Goal: Understand process/instructions: Learn how to perform a task or action

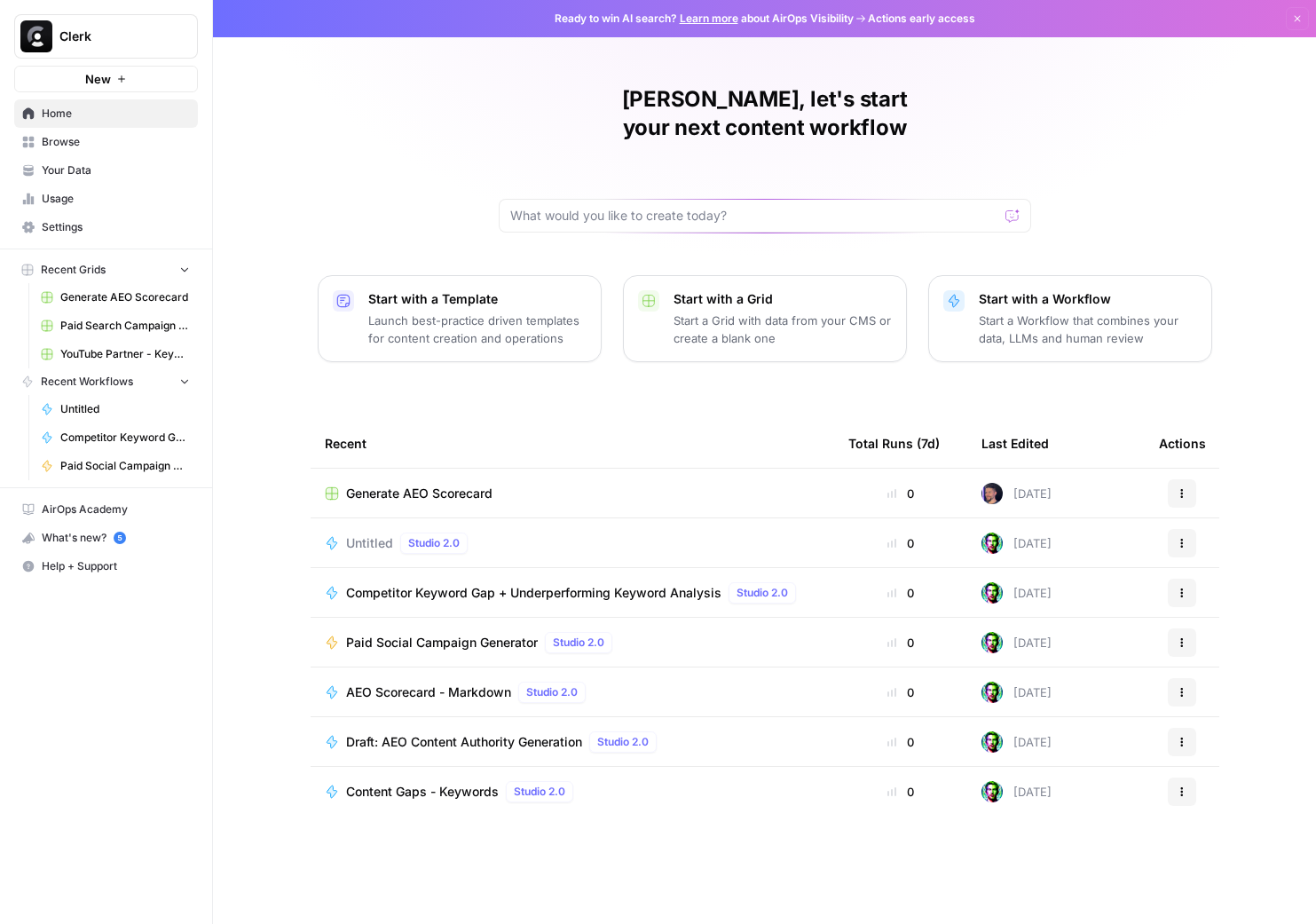
click at [453, 634] on span "Paid Social Campaign Generator" at bounding box center [442, 642] width 192 height 18
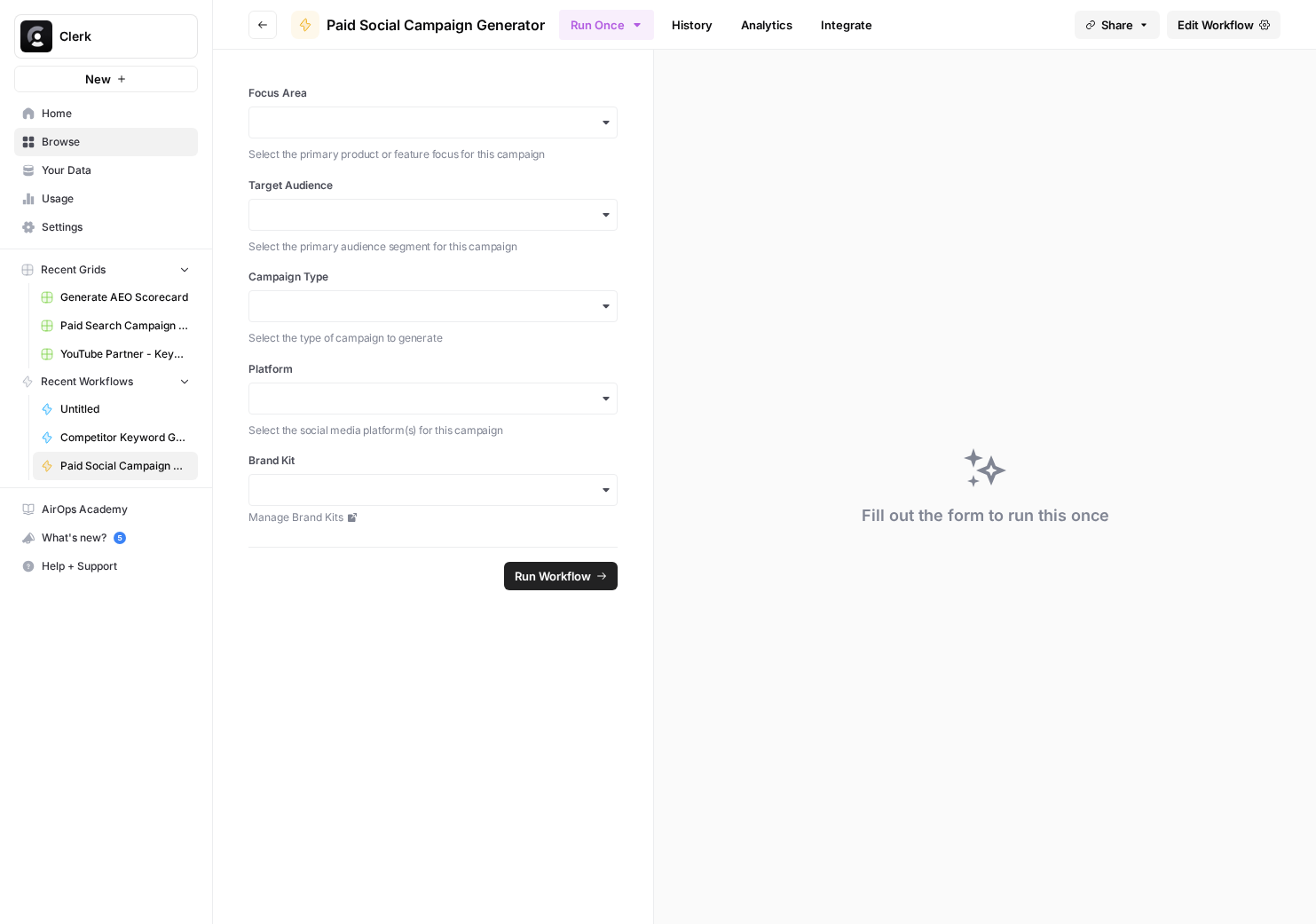
click at [495, 135] on div "button" at bounding box center [433, 122] width 369 height 32
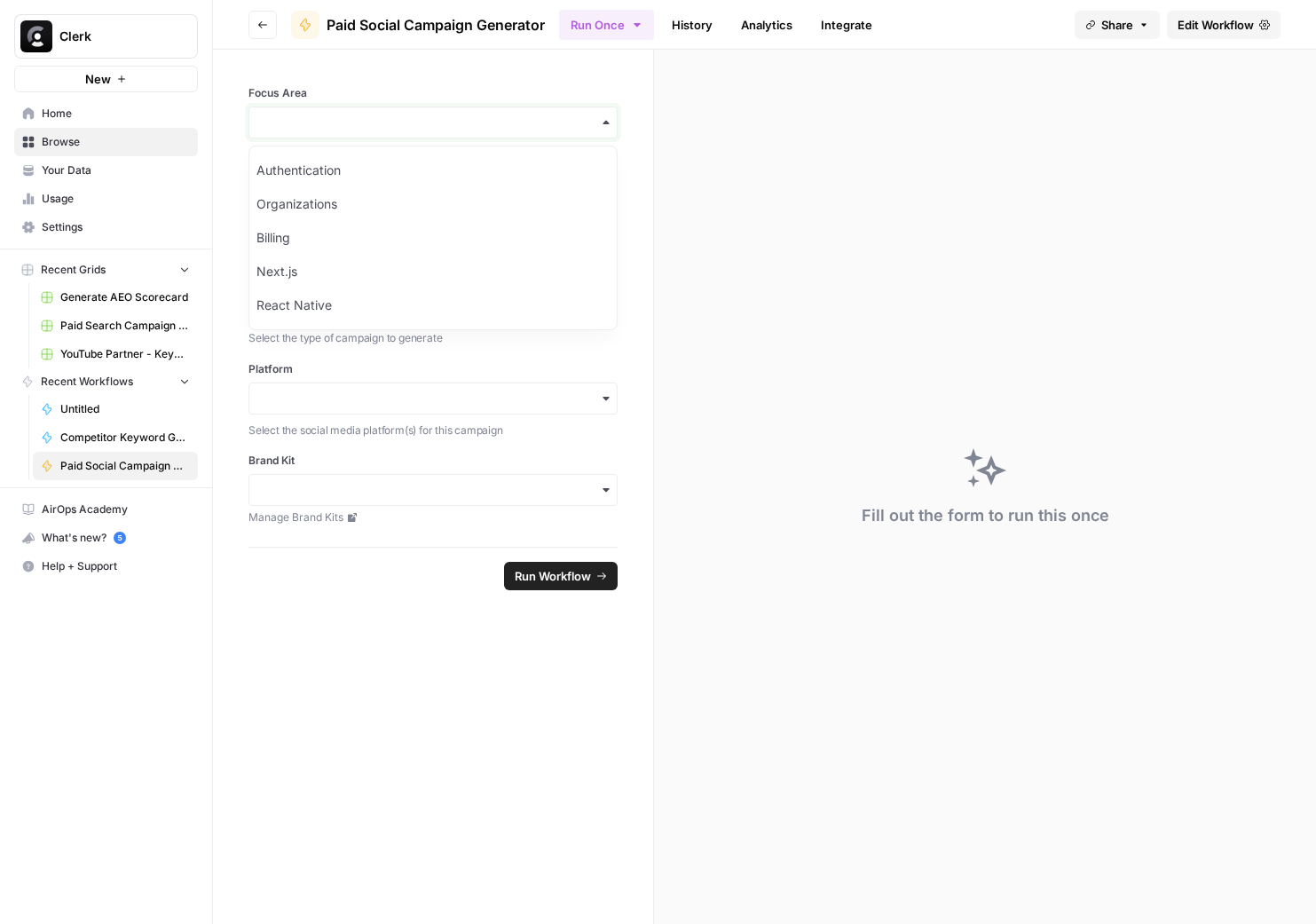
click at [525, 117] on input "Focus Area" at bounding box center [433, 123] width 346 height 18
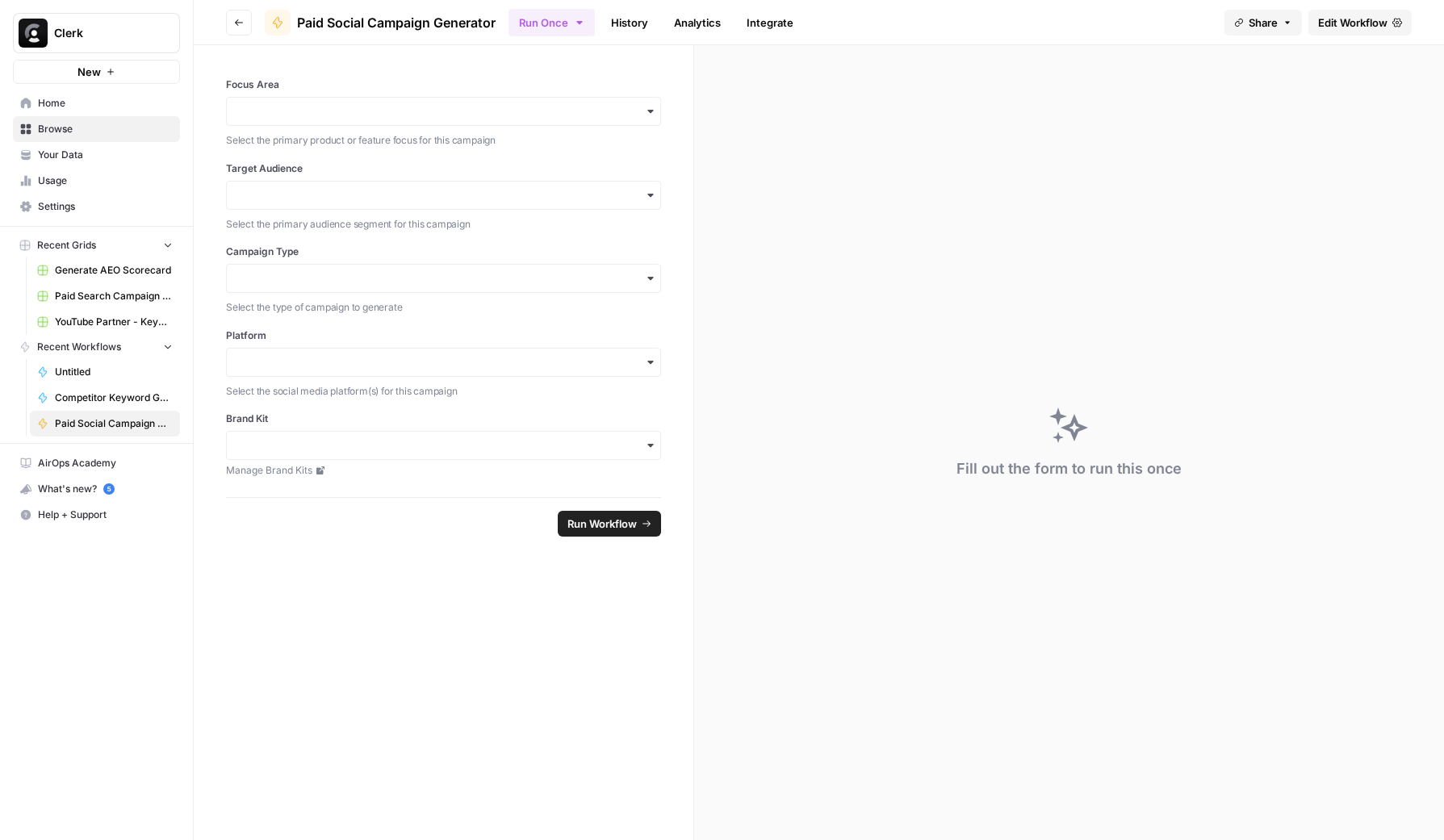
click at [777, 27] on link "Integrate" at bounding box center [769, 22] width 66 height 26
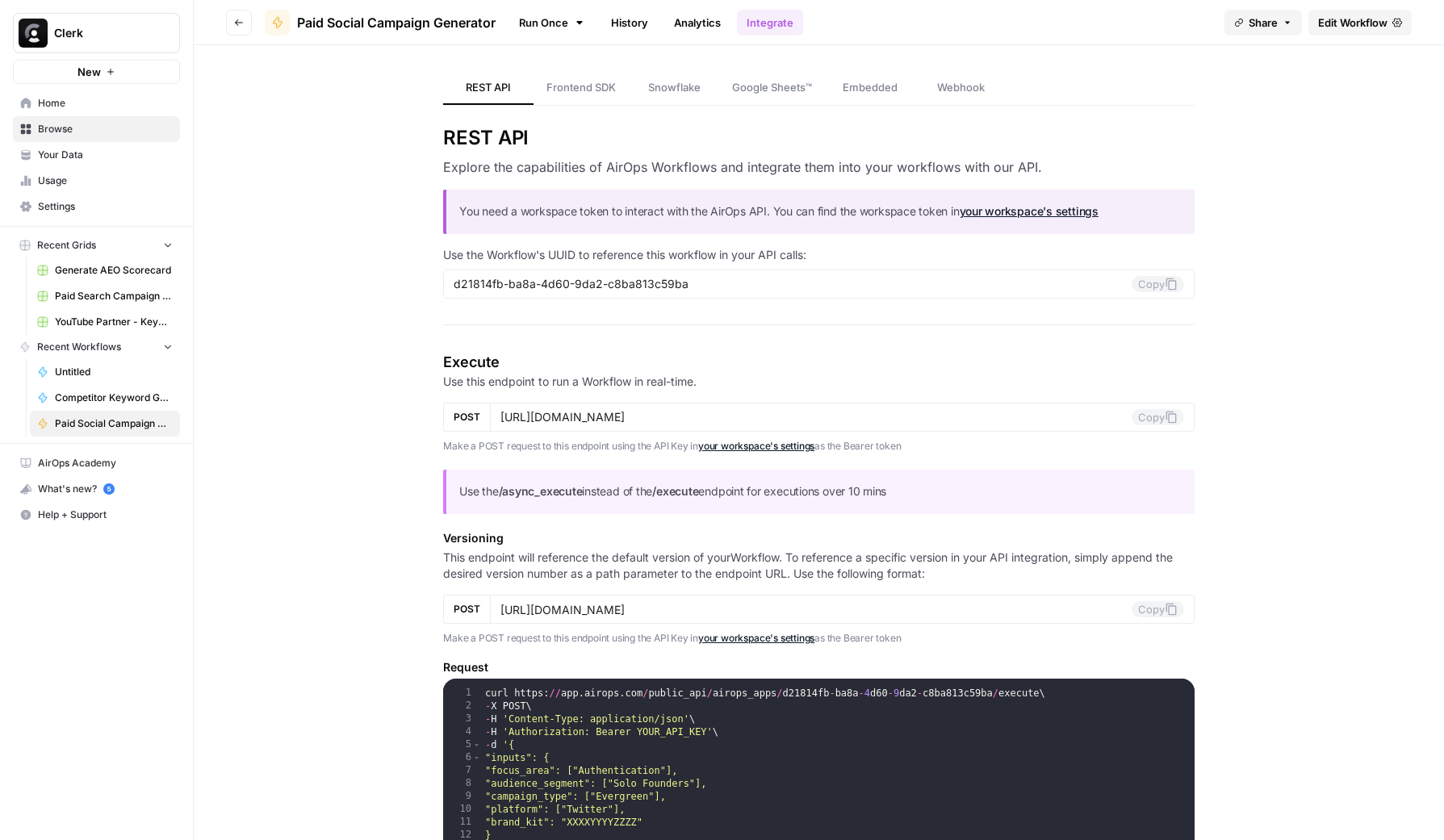
click at [561, 500] on p "Use the /async_execute instead of the /execute endpoint for executions over 10 …" at bounding box center [820, 491] width 722 height 19
click at [560, 493] on strong "/async_execute" at bounding box center [541, 490] width 84 height 13
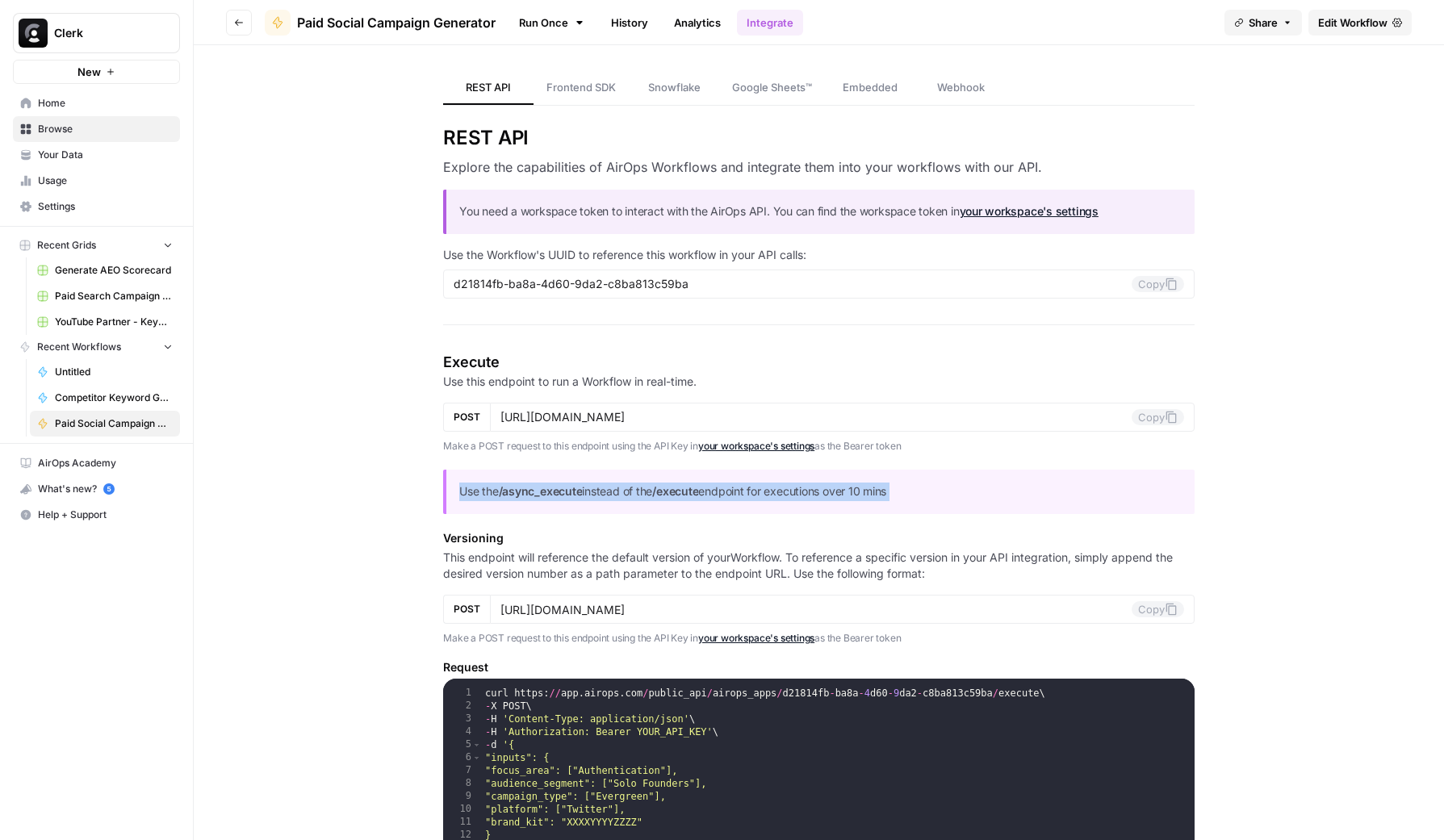
click at [751, 494] on p "Use the /async_execute instead of the /execute endpoint for executions over 10 …" at bounding box center [820, 491] width 722 height 19
click at [1184, 463] on section "Execute Use this endpoint to run a Workflow in real-time. POST [URL][DOMAIN_NAM…" at bounding box center [819, 695] width 752 height 688
click at [907, 502] on div "Use the /async_execute instead of the /execute endpoint for executions over 10 …" at bounding box center [819, 492] width 752 height 44
click at [873, 485] on p "Use the /async_execute instead of the /execute endpoint for executions over 10 …" at bounding box center [820, 491] width 722 height 19
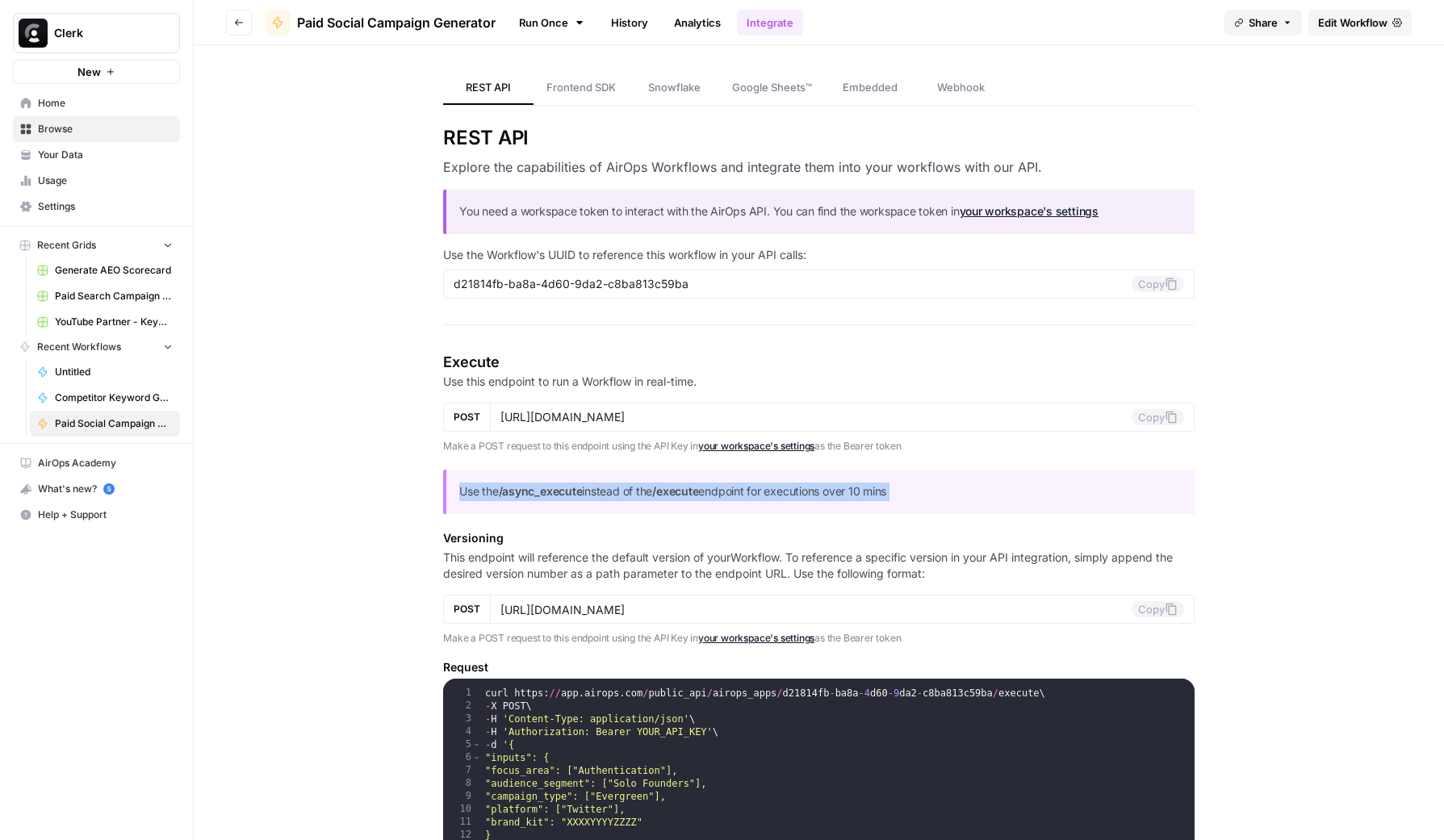
click at [873, 485] on p "Use the /async_execute instead of the /execute endpoint for executions over 10 …" at bounding box center [820, 491] width 722 height 19
click at [869, 490] on p "Use the /async_execute instead of the /execute endpoint for executions over 10 …" at bounding box center [820, 491] width 722 height 19
click at [883, 488] on p "Use the /async_execute instead of the /execute endpoint for executions over 10 …" at bounding box center [820, 491] width 722 height 19
click at [883, 487] on p "Use the /async_execute instead of the /execute endpoint for executions over 10 …" at bounding box center [820, 491] width 722 height 19
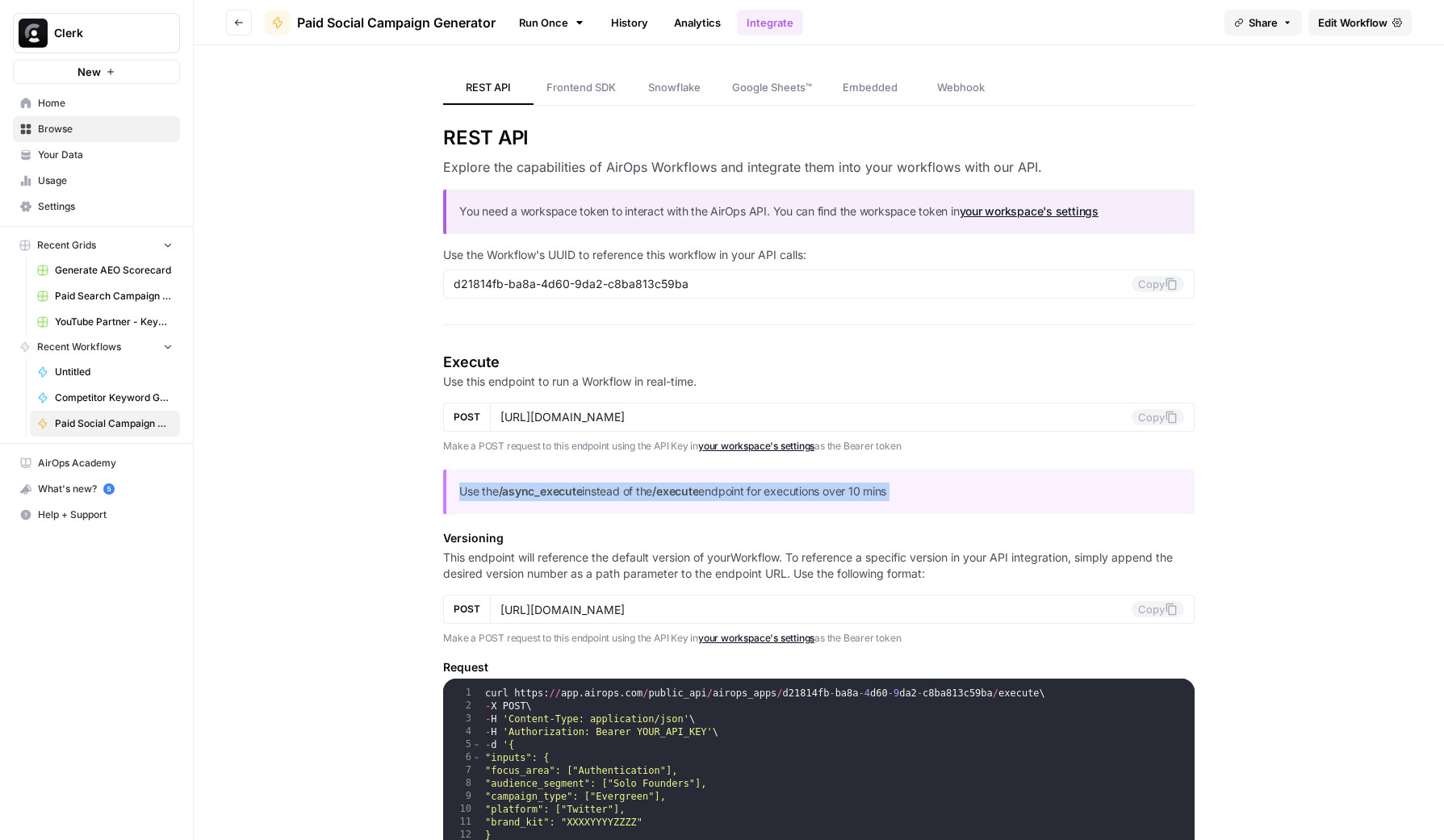
click at [877, 495] on p "Use the /async_execute instead of the /execute endpoint for executions over 10 …" at bounding box center [820, 491] width 722 height 19
click at [890, 494] on p "Use the /async_execute instead of the /execute endpoint for executions over 10 …" at bounding box center [820, 491] width 722 height 19
drag, startPoint x: 890, startPoint y: 494, endPoint x: 464, endPoint y: 481, distance: 426.2
click at [443, 489] on div "Use the /async_execute instead of the /execute endpoint for executions over 10 …" at bounding box center [819, 492] width 752 height 44
click at [487, 475] on div "Use the /async_execute instead of the /execute endpoint for executions over 10 …" at bounding box center [819, 492] width 752 height 44
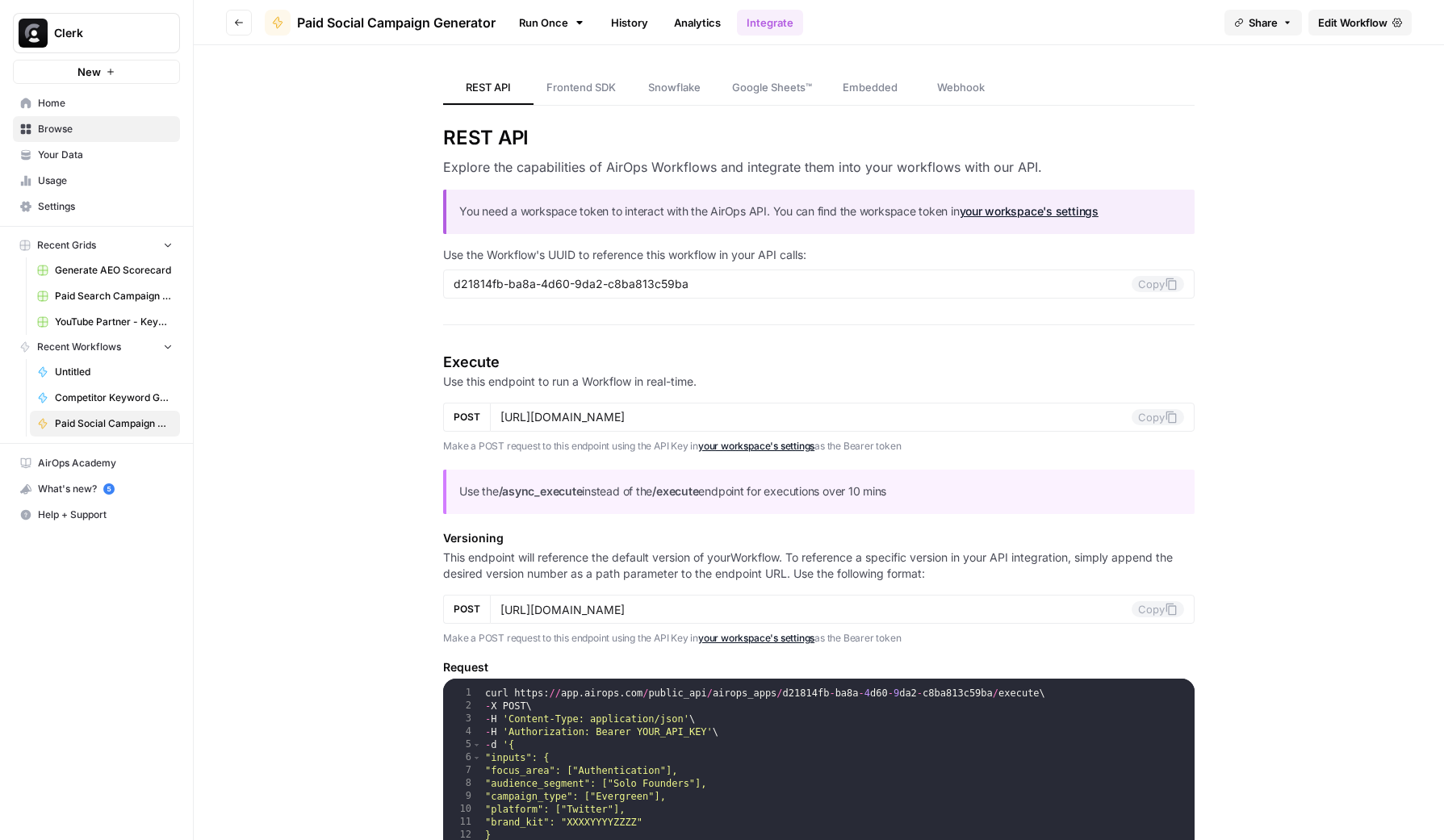
click at [464, 499] on p "Use the /async_execute instead of the /execute endpoint for executions over 10 …" at bounding box center [820, 491] width 722 height 19
click at [464, 494] on p "Use the /async_execute instead of the /execute endpoint for executions over 10 …" at bounding box center [820, 491] width 722 height 19
drag, startPoint x: 464, startPoint y: 494, endPoint x: 888, endPoint y: 493, distance: 424.0
click at [888, 493] on p "Use the /async_execute instead of the /execute endpoint for executions over 10 …" at bounding box center [820, 491] width 722 height 19
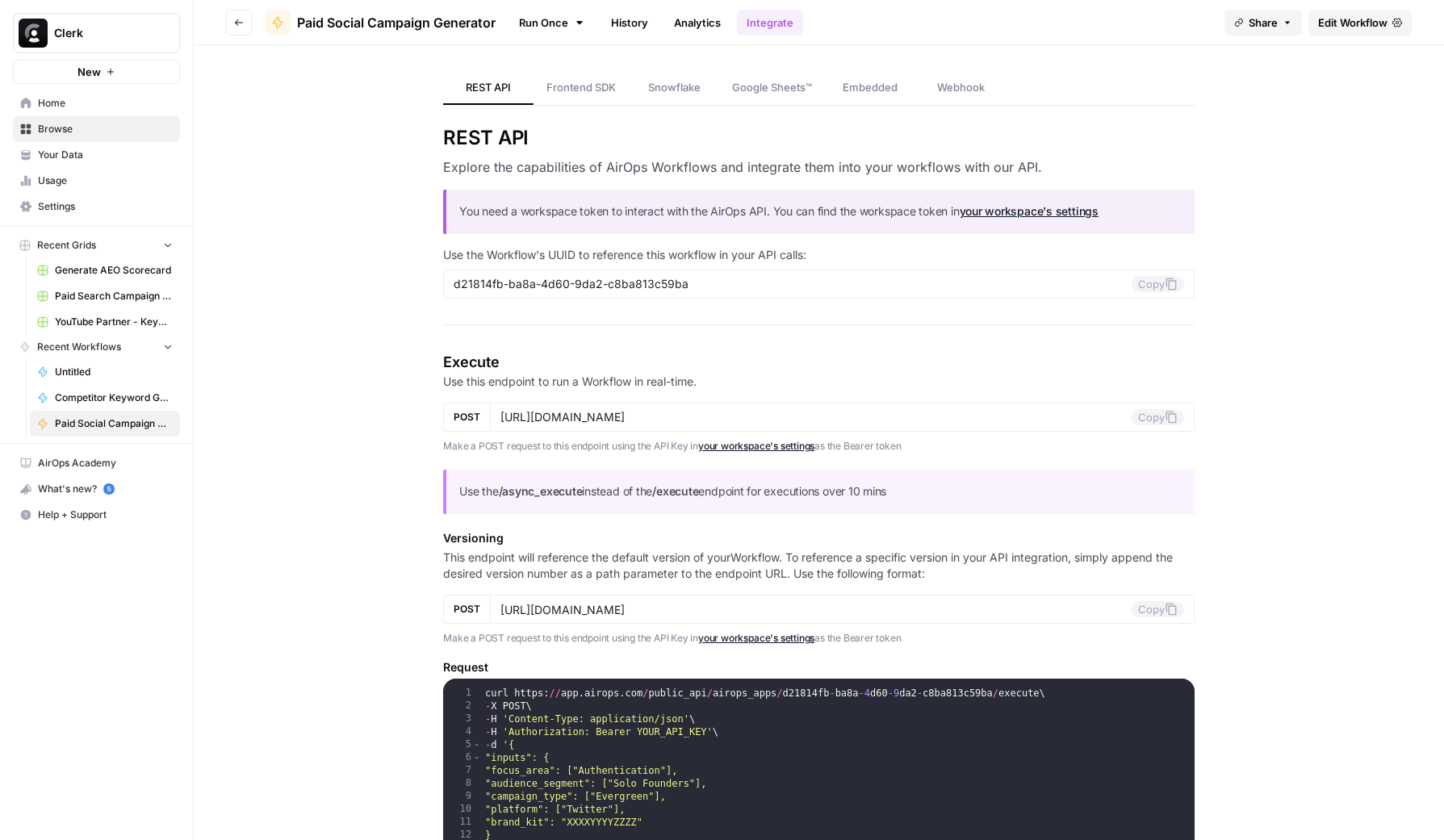
click at [890, 490] on p "Use the /async_execute instead of the /execute endpoint for executions over 10 …" at bounding box center [820, 491] width 722 height 19
drag, startPoint x: 890, startPoint y: 490, endPoint x: 485, endPoint y: 477, distance: 405.2
click at [485, 477] on div "Use the /async_execute instead of the /execute endpoint for executions over 10 …" at bounding box center [819, 492] width 752 height 44
click at [459, 494] on p "Use the /async_execute instead of the /execute endpoint for executions over 10 …" at bounding box center [820, 491] width 722 height 19
drag, startPoint x: 457, startPoint y: 494, endPoint x: 884, endPoint y: 491, distance: 427.0
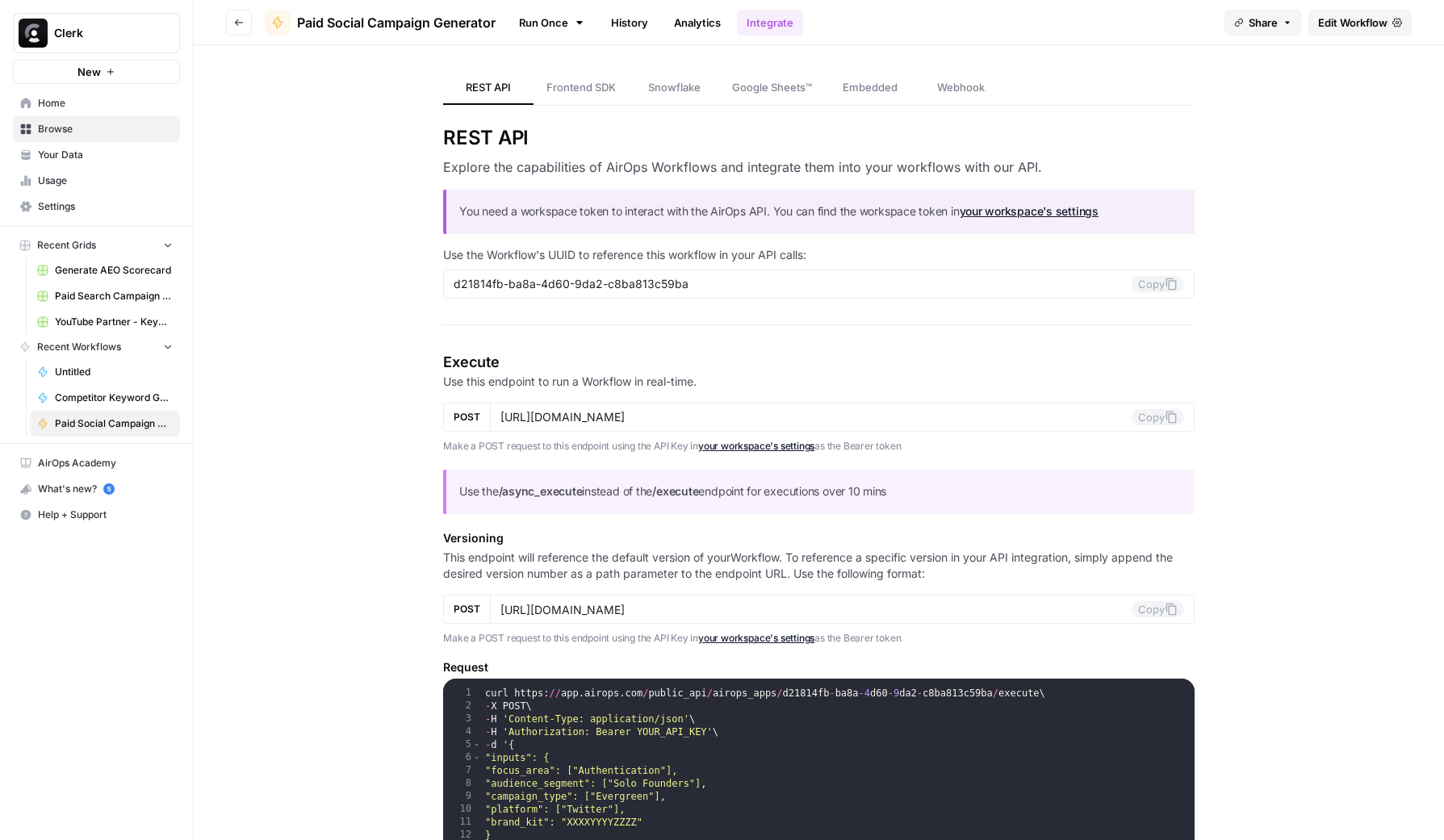
click at [884, 491] on p "Use the /async_execute instead of the /execute endpoint for executions over 10 …" at bounding box center [820, 491] width 722 height 19
click at [894, 486] on p "Use the /async_execute instead of the /execute endpoint for executions over 10 …" at bounding box center [820, 491] width 722 height 19
click at [896, 488] on p "Use the /async_execute instead of the /execute endpoint for executions over 10 …" at bounding box center [820, 491] width 722 height 19
drag, startPoint x: 896, startPoint y: 488, endPoint x: 476, endPoint y: 490, distance: 420.0
click at [487, 489] on p "Use the /async_execute instead of the /execute endpoint for executions over 10 …" at bounding box center [820, 491] width 722 height 19
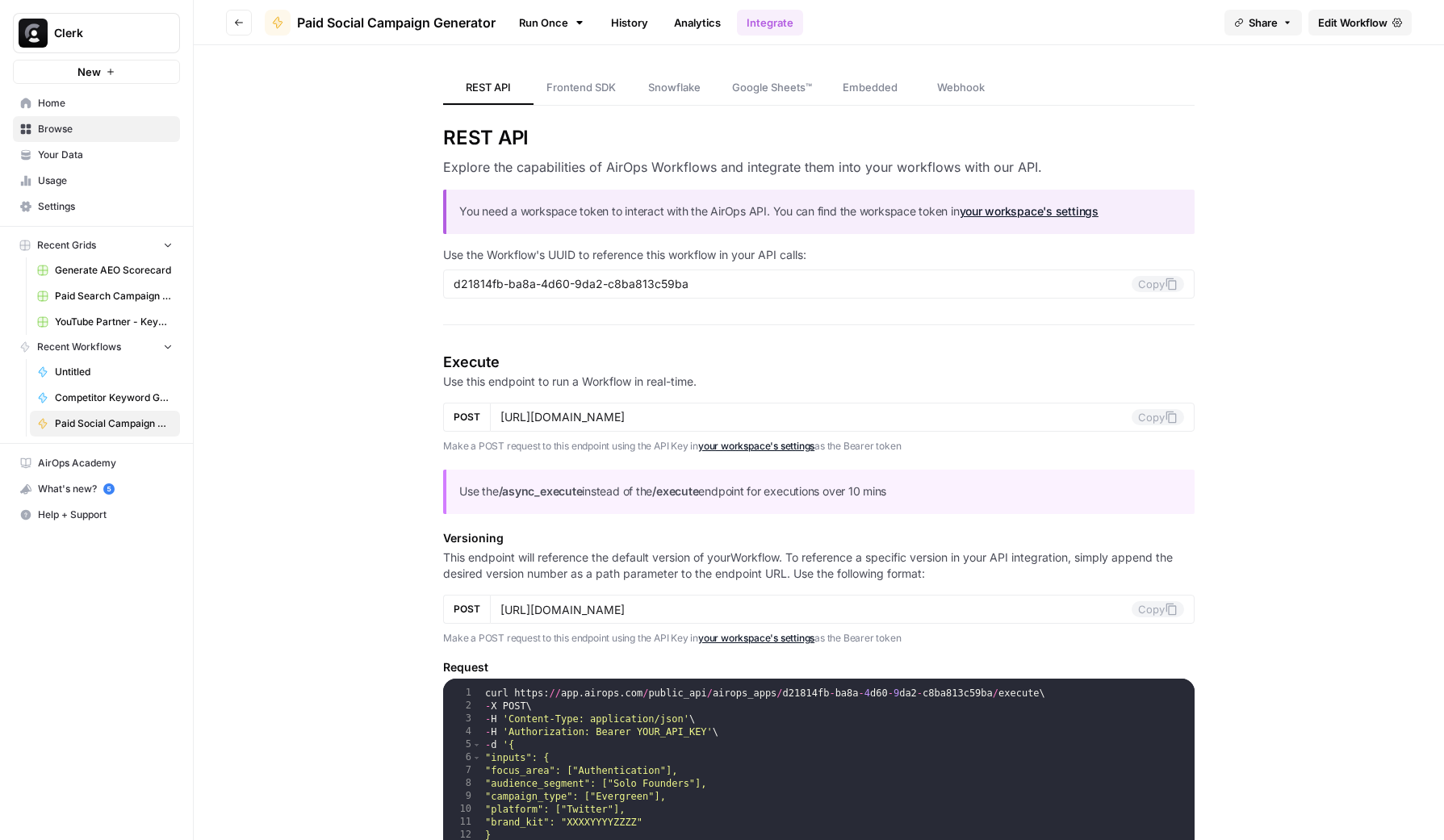
click at [472, 490] on p "Use the /async_execute instead of the /execute endpoint for executions over 10 …" at bounding box center [820, 491] width 722 height 19
click at [467, 490] on p "Use the /async_execute instead of the /execute endpoint for executions over 10 …" at bounding box center [820, 491] width 722 height 19
drag, startPoint x: 467, startPoint y: 490, endPoint x: 887, endPoint y: 484, distance: 420.0
click at [887, 484] on p "Use the /async_execute instead of the /execute endpoint for executions over 10 …" at bounding box center [820, 491] width 722 height 19
click at [888, 483] on p "Use the /async_execute instead of the /execute endpoint for executions over 10 …" at bounding box center [820, 491] width 722 height 19
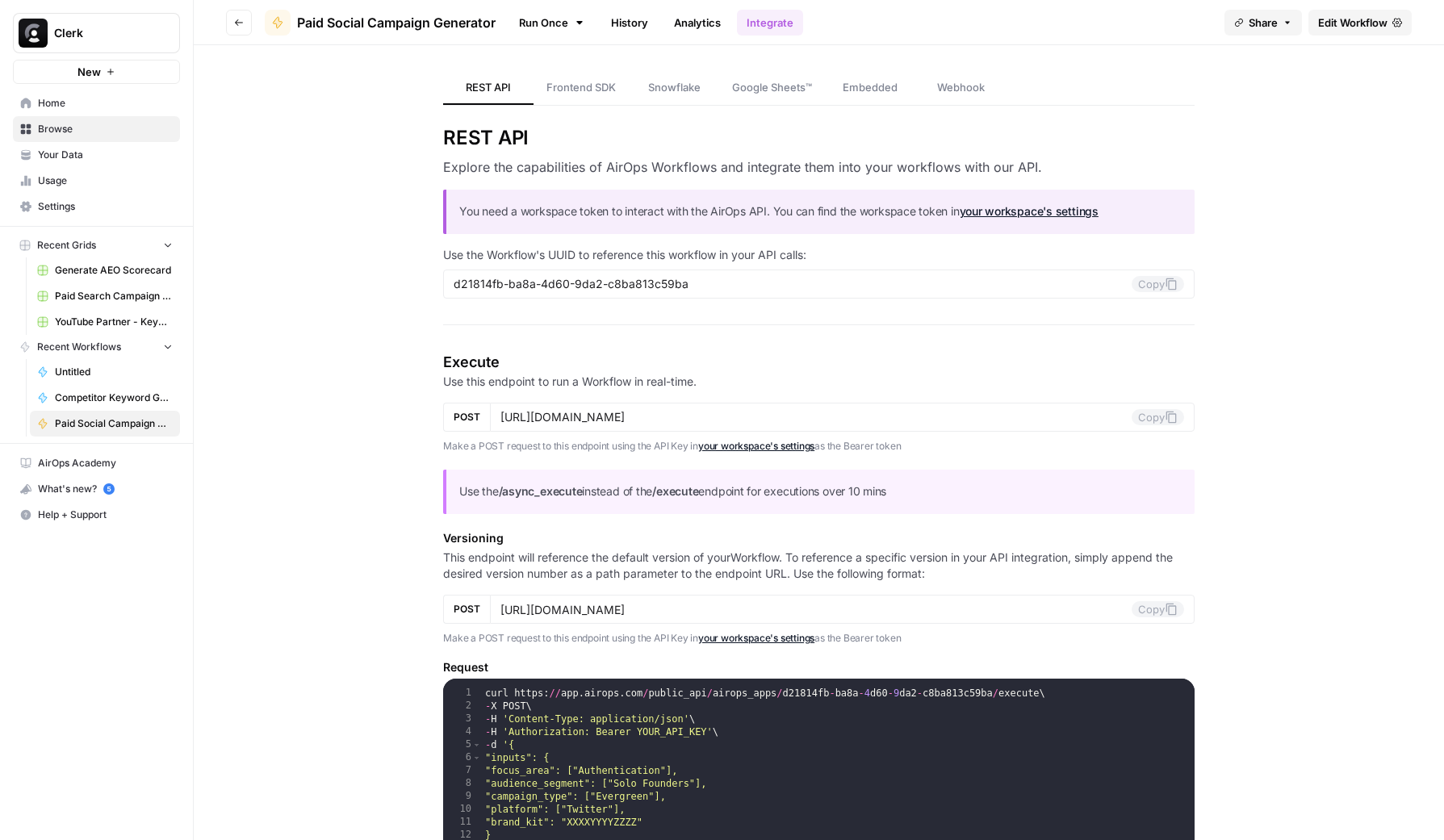
click at [472, 492] on p "Use the /async_execute instead of the /execute endpoint for executions over 10 …" at bounding box center [820, 491] width 722 height 19
drag, startPoint x: 472, startPoint y: 492, endPoint x: 890, endPoint y: 496, distance: 418.0
click at [888, 500] on p "Use the /async_execute instead of the /execute endpoint for executions over 10 …" at bounding box center [820, 491] width 722 height 19
drag, startPoint x: 888, startPoint y: 494, endPoint x: 835, endPoint y: 499, distance: 53.2
click at [887, 494] on p "Use the /async_execute instead of the /execute endpoint for executions over 10 …" at bounding box center [820, 491] width 722 height 19
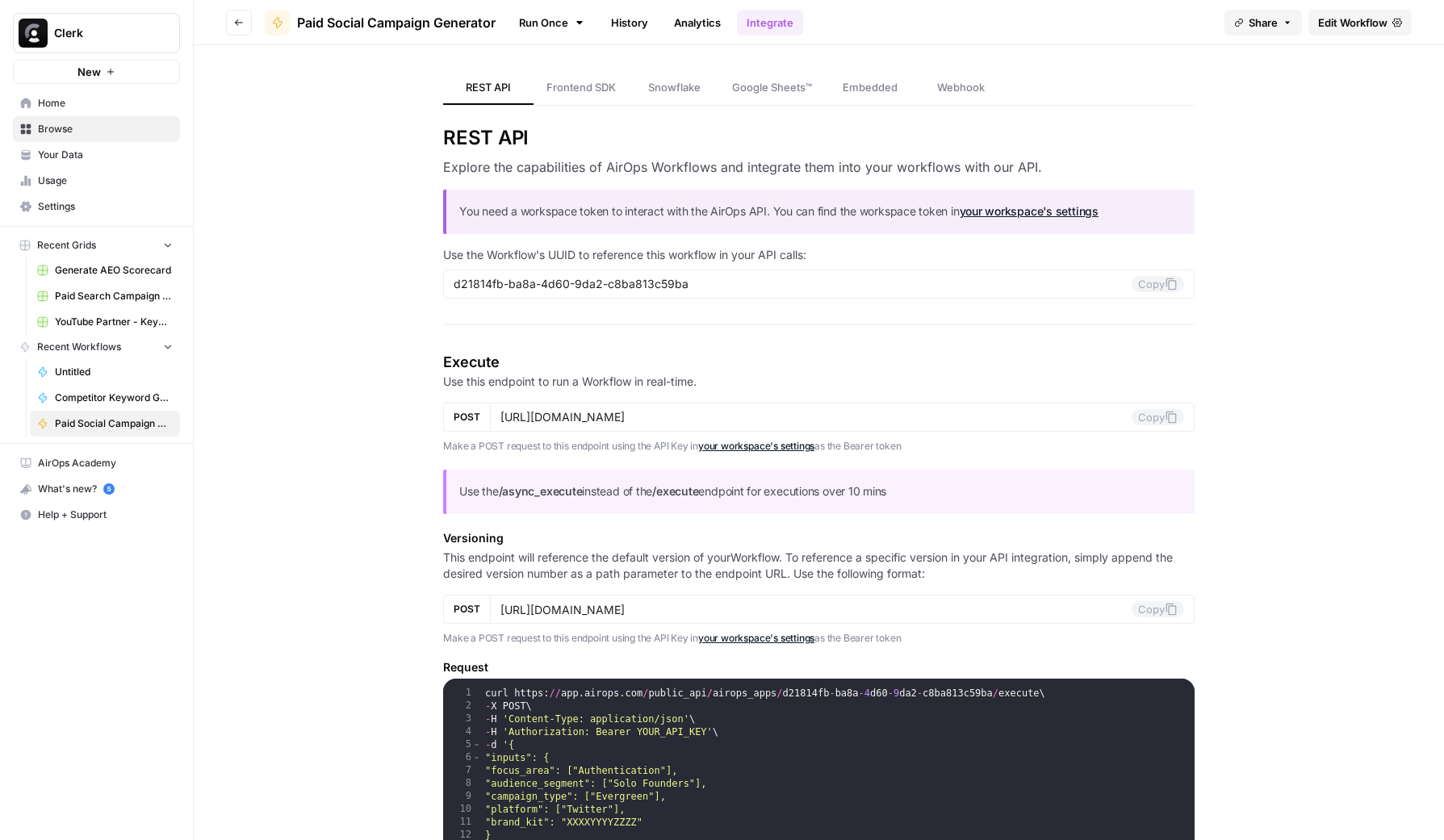
click at [963, 536] on h5 "Versioning" at bounding box center [819, 538] width 752 height 16
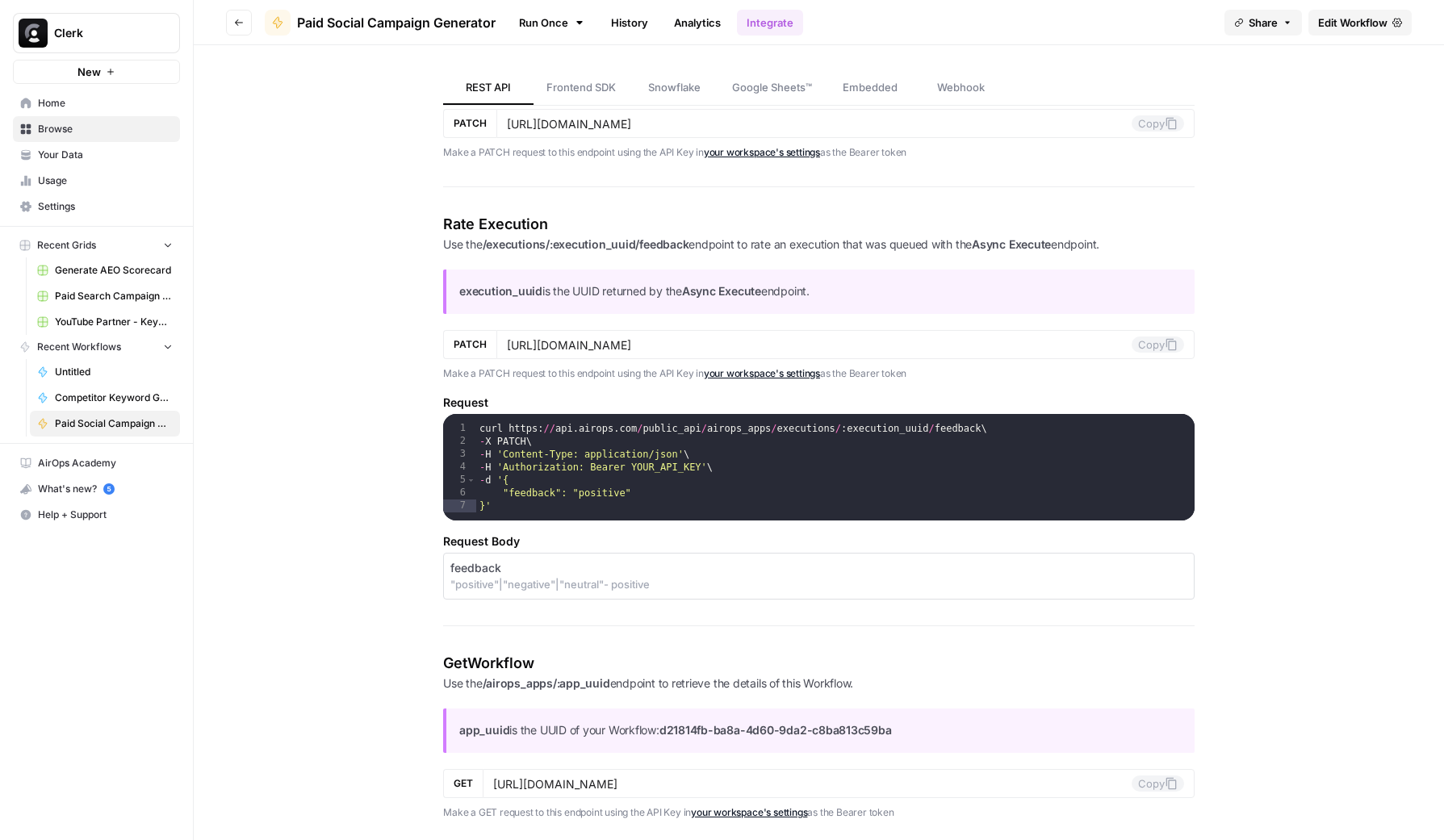
scroll to position [1398, 0]
